Goal: Transaction & Acquisition: Book appointment/travel/reservation

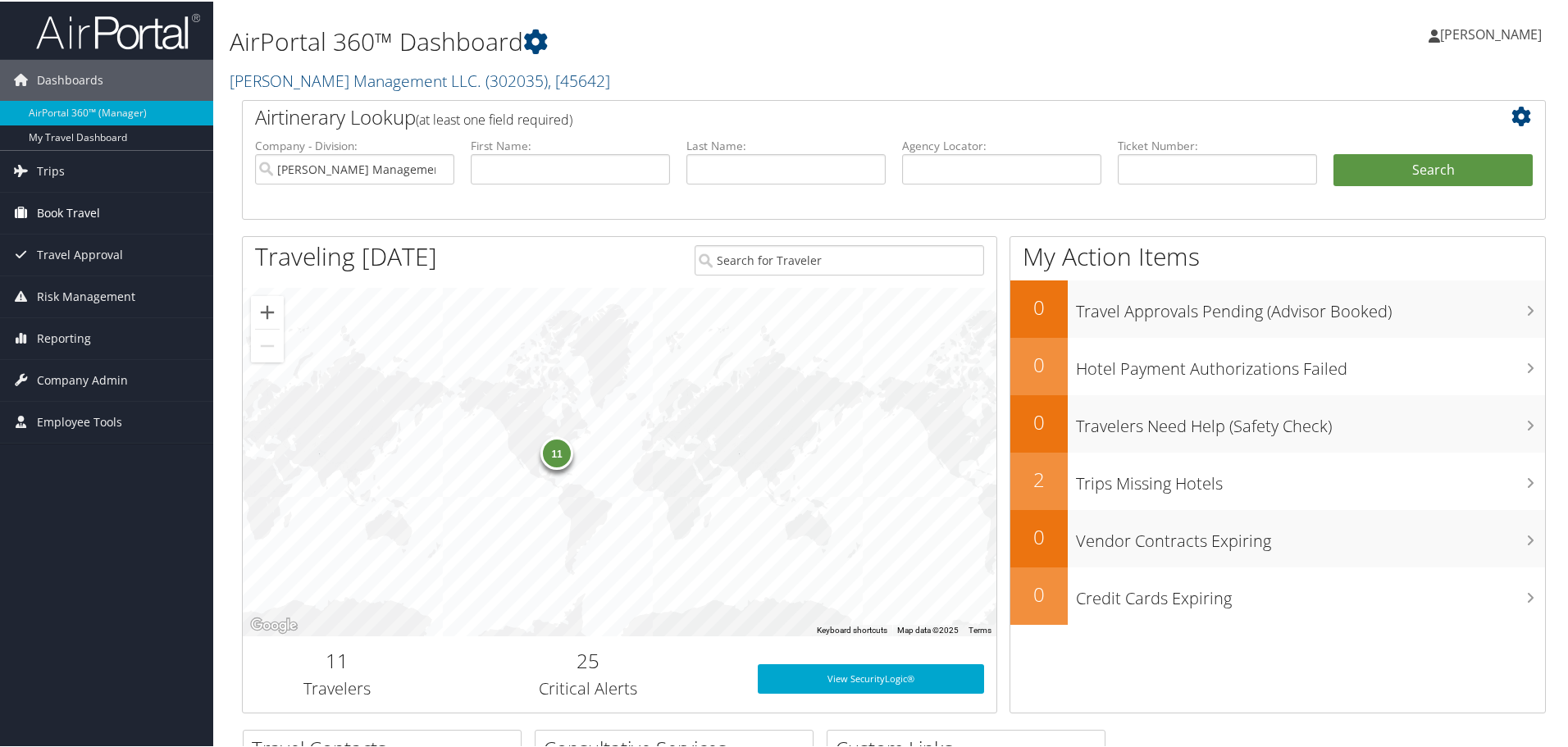
click at [70, 207] on span "Book Travel" at bounding box center [69, 212] width 64 height 41
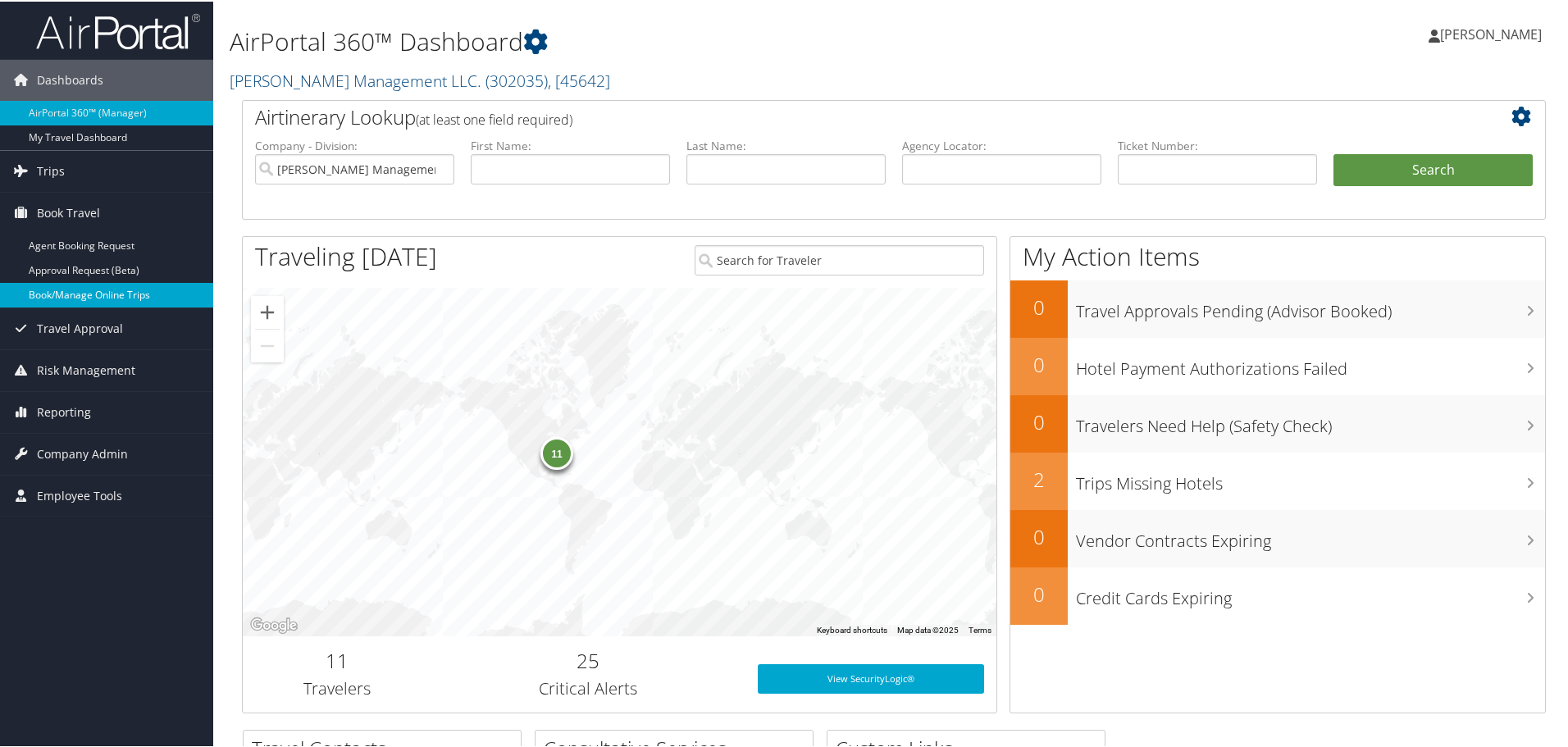
click at [64, 294] on link "Book/Manage Online Trips" at bounding box center [107, 293] width 213 height 25
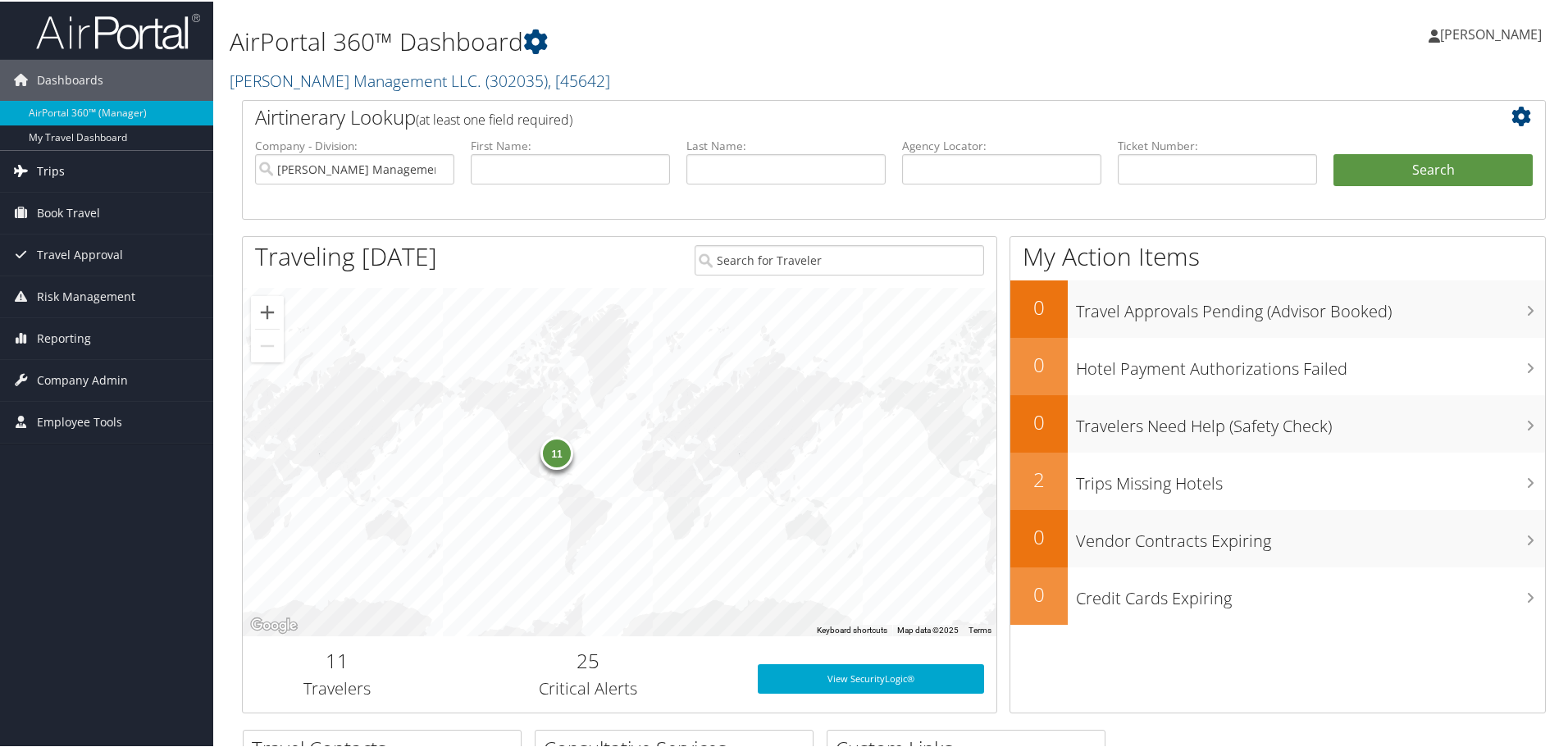
click at [50, 167] on span "Trips" at bounding box center [51, 169] width 28 height 41
click at [60, 343] on span "Book Travel" at bounding box center [69, 335] width 64 height 41
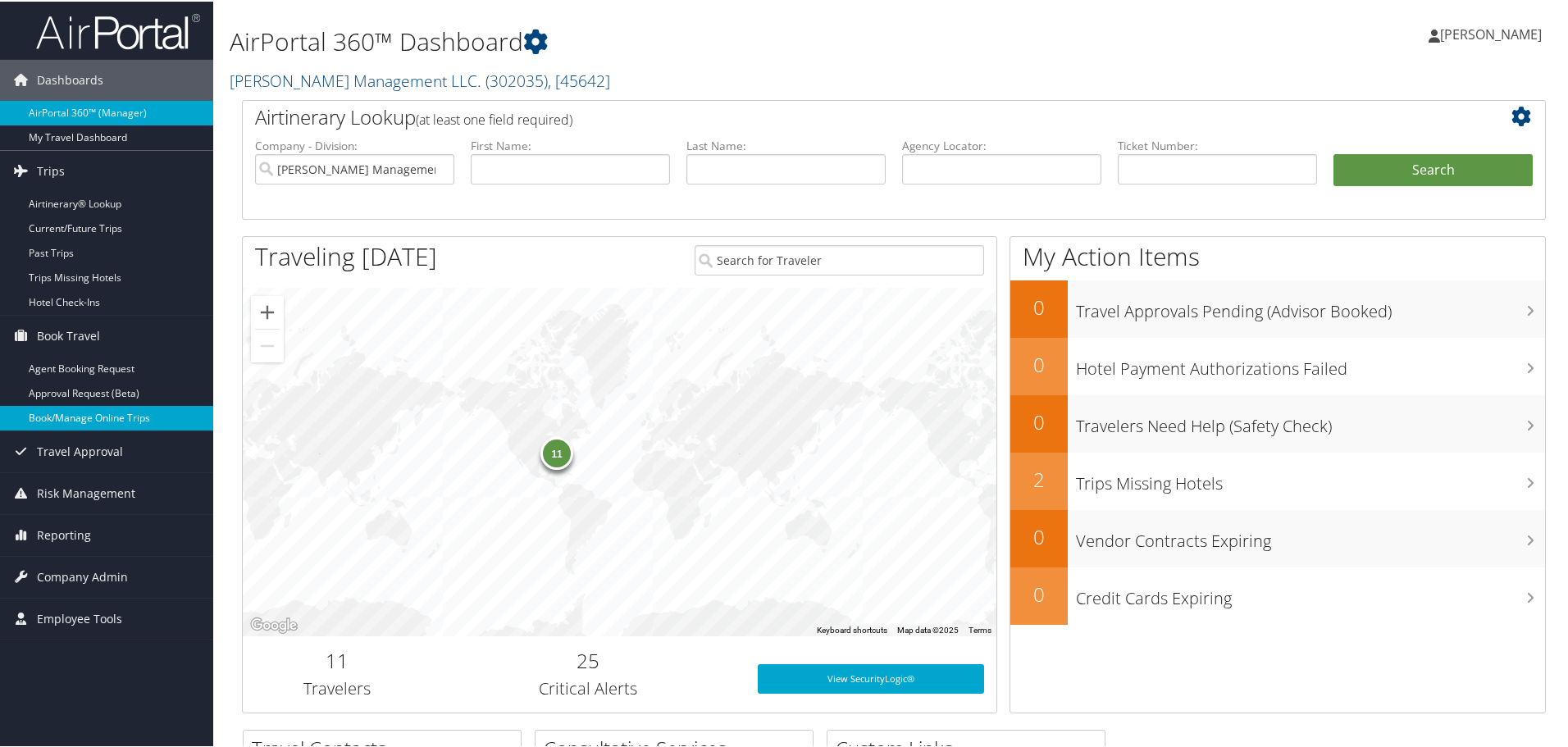
click at [57, 409] on link "Book/Manage Online Trips" at bounding box center [107, 416] width 213 height 25
